Goal: Find contact information: Find contact information

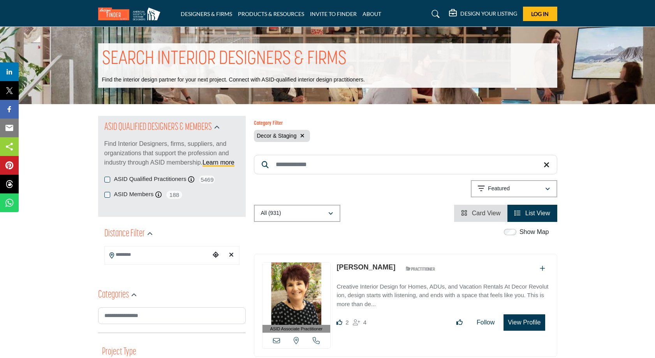
click at [296, 167] on input "Search Keyword" at bounding box center [405, 164] width 303 height 19
type input "*********"
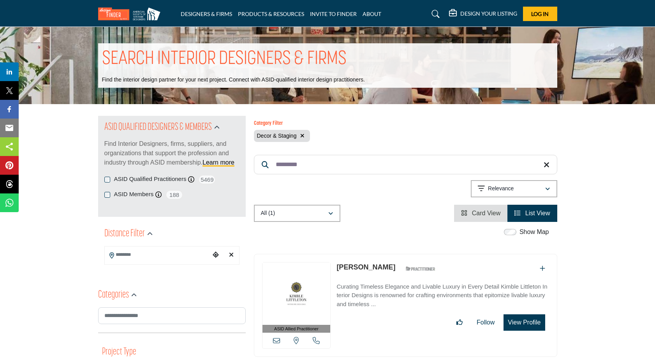
click at [363, 265] on link "[PERSON_NAME]" at bounding box center [366, 267] width 59 height 8
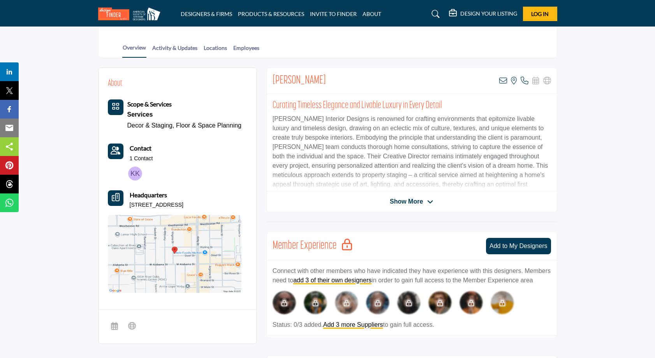
scroll to position [145, 0]
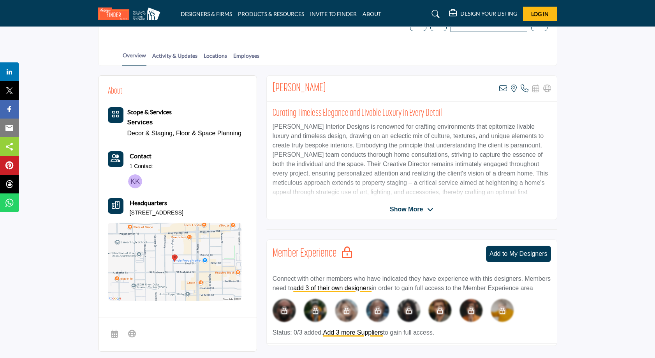
click at [398, 208] on span "Show More" at bounding box center [406, 209] width 33 height 9
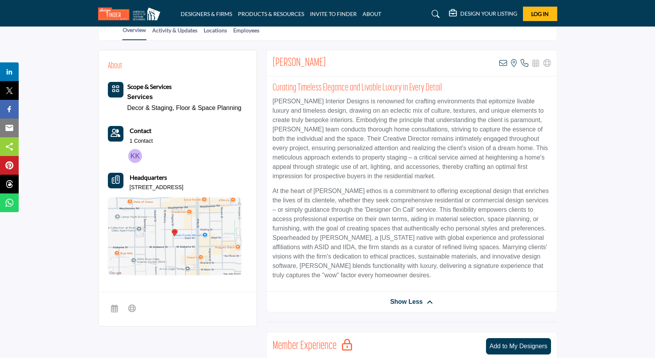
scroll to position [184, 0]
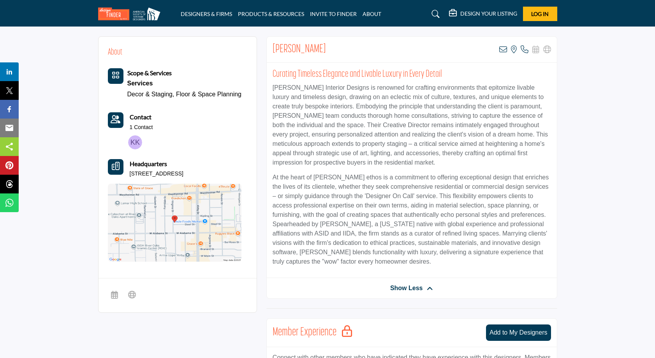
drag, startPoint x: 130, startPoint y: 172, endPoint x: 219, endPoint y: 177, distance: 89.0
click at [252, 175] on div "About Scope & Services Services Decor & Staging, Floor & Space Planning" at bounding box center [178, 155] width 158 height 236
copy p "2710 Steel St Apt 702, 77098-1981, USA"
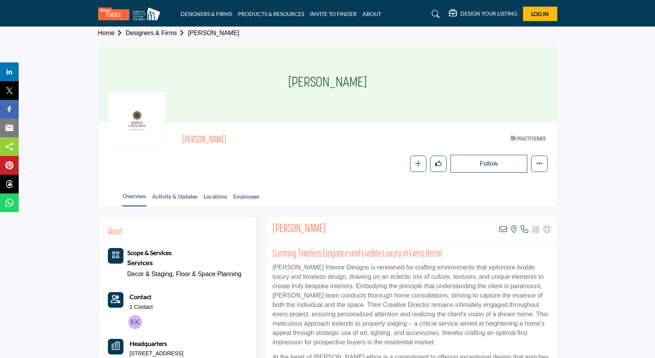
scroll to position [0, 0]
